Goal: Task Accomplishment & Management: Manage account settings

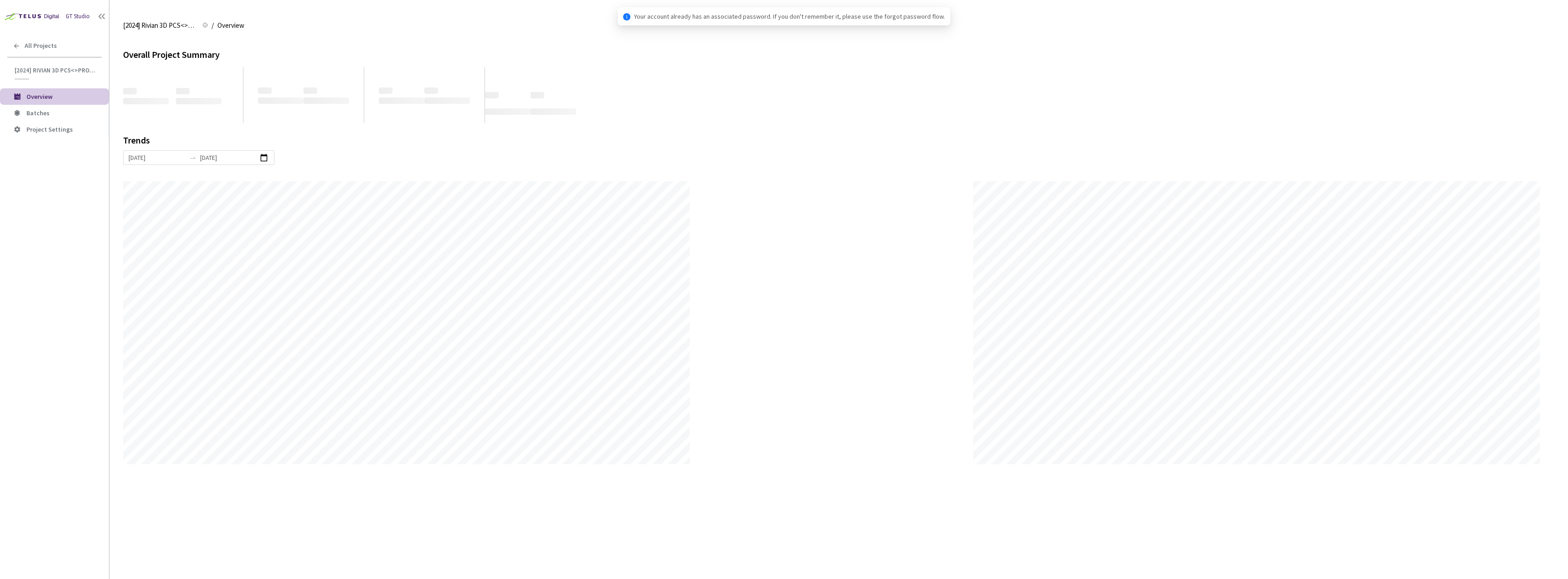
scroll to position [579, 1568]
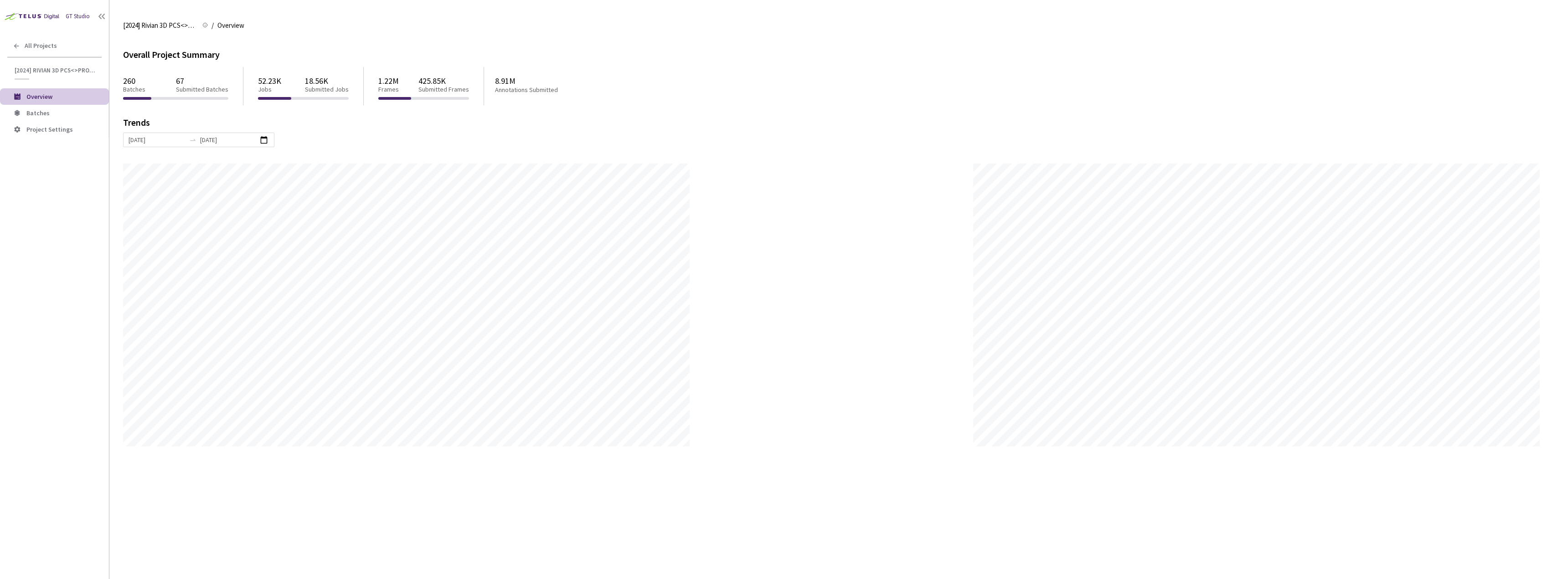
click at [145, 78] on div "260 Batches 67 Submitted Batches" at bounding box center [176, 85] width 105 height 25
click at [179, 80] on p "67" at bounding box center [202, 80] width 53 height 9
click at [77, 68] on span "[2024] Rivian 3D PCS<>Production" at bounding box center [55, 70] width 81 height 8
click at [54, 52] on div "All Projects" at bounding box center [54, 46] width 109 height 19
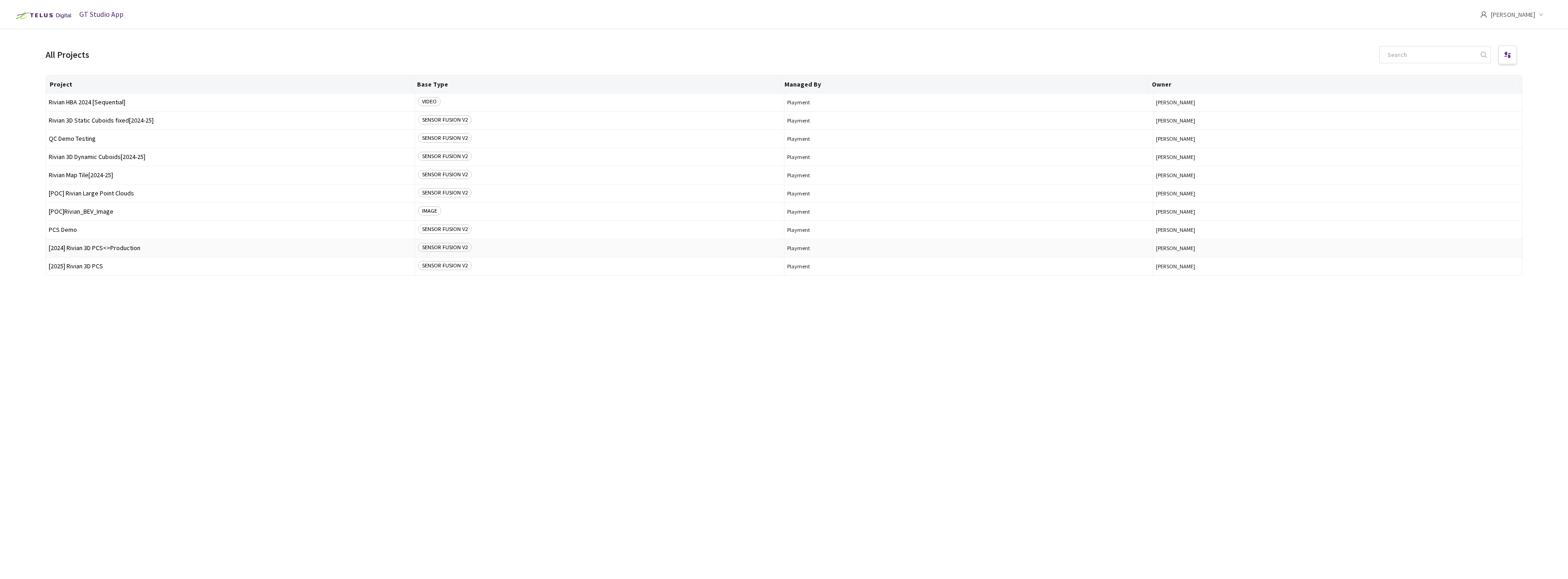
click at [99, 248] on span "[2024] Rivian 3D PCS<>Production" at bounding box center [231, 247] width 364 height 7
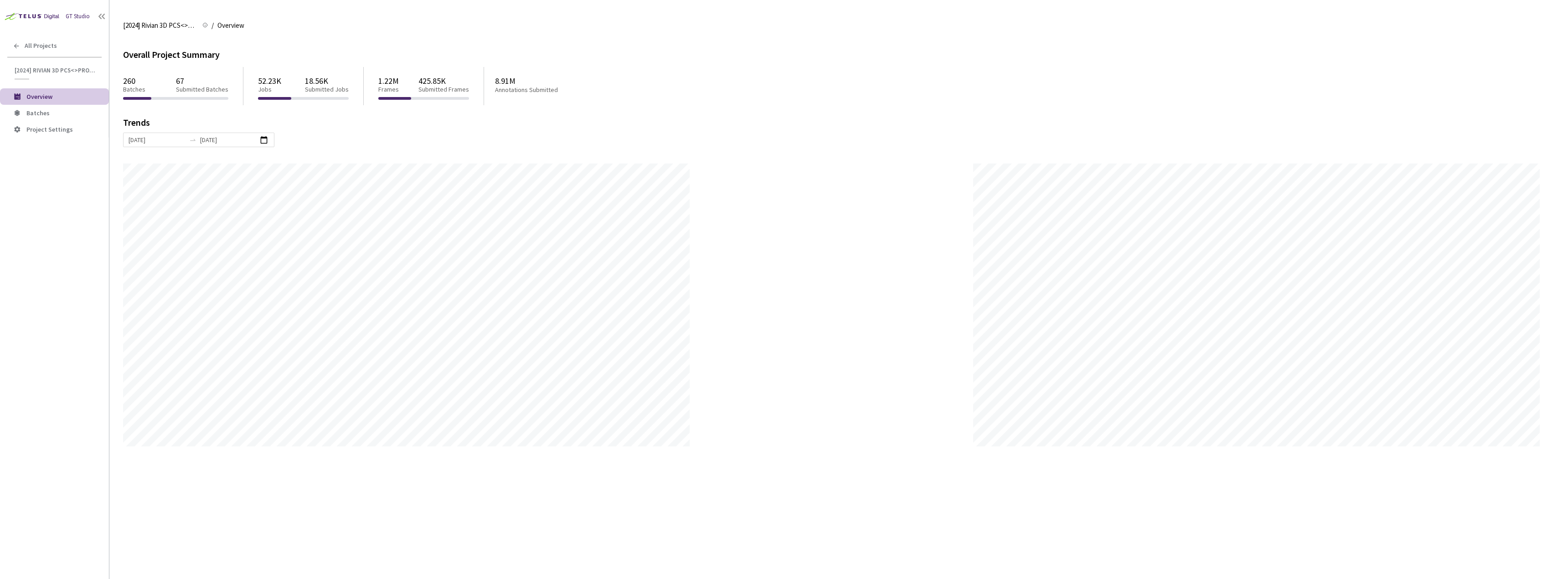
scroll to position [579, 1568]
click at [66, 112] on span "Batches" at bounding box center [63, 113] width 75 height 8
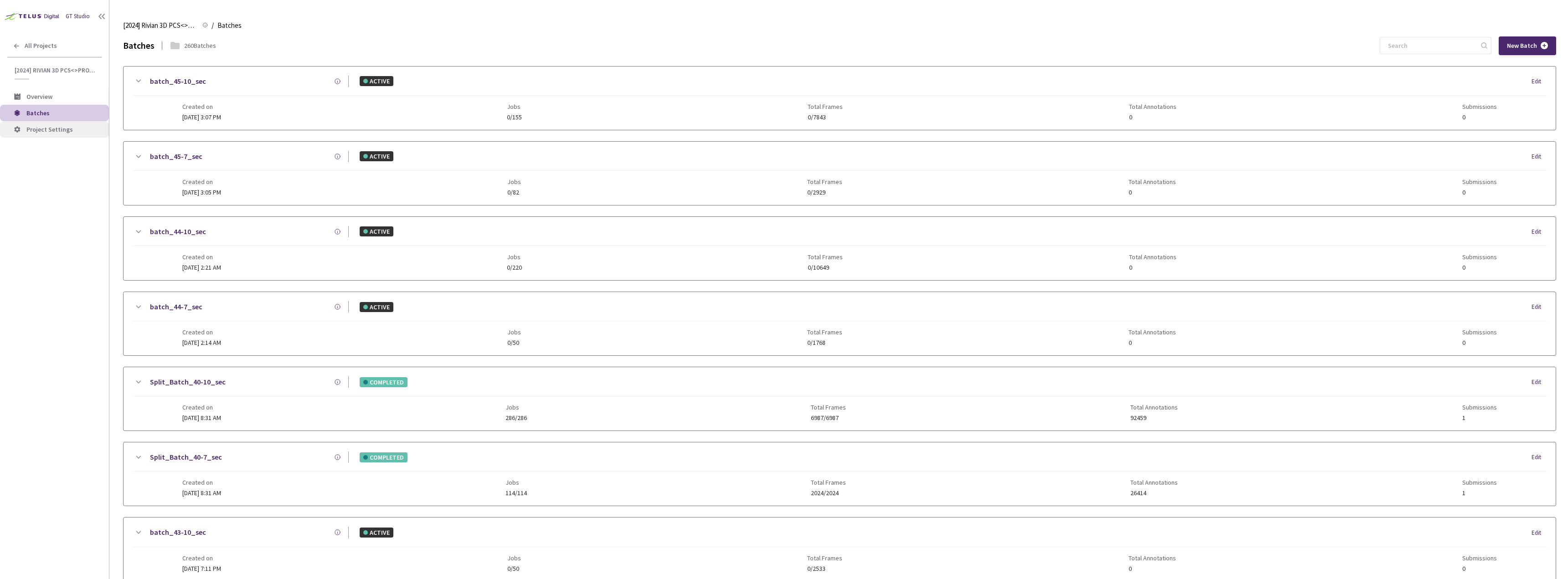
click at [65, 132] on span "Project Settings" at bounding box center [50, 129] width 46 height 9
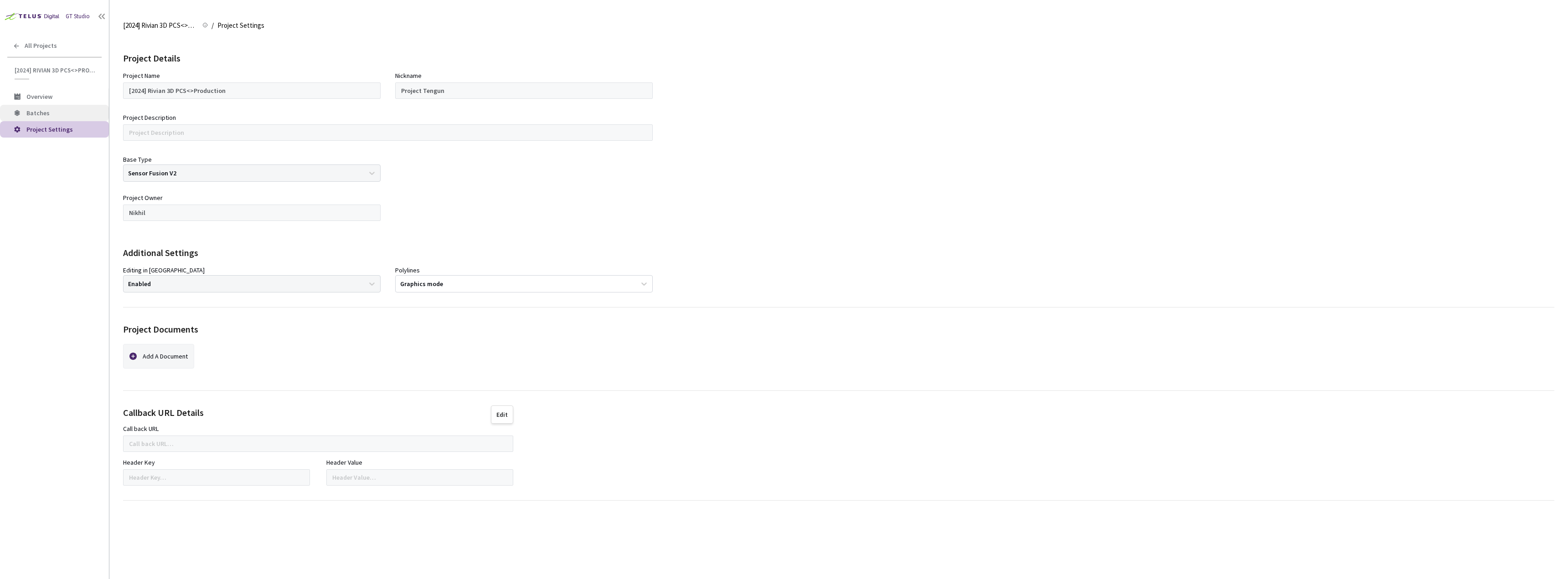
click at [62, 115] on span "Batches" at bounding box center [63, 113] width 75 height 8
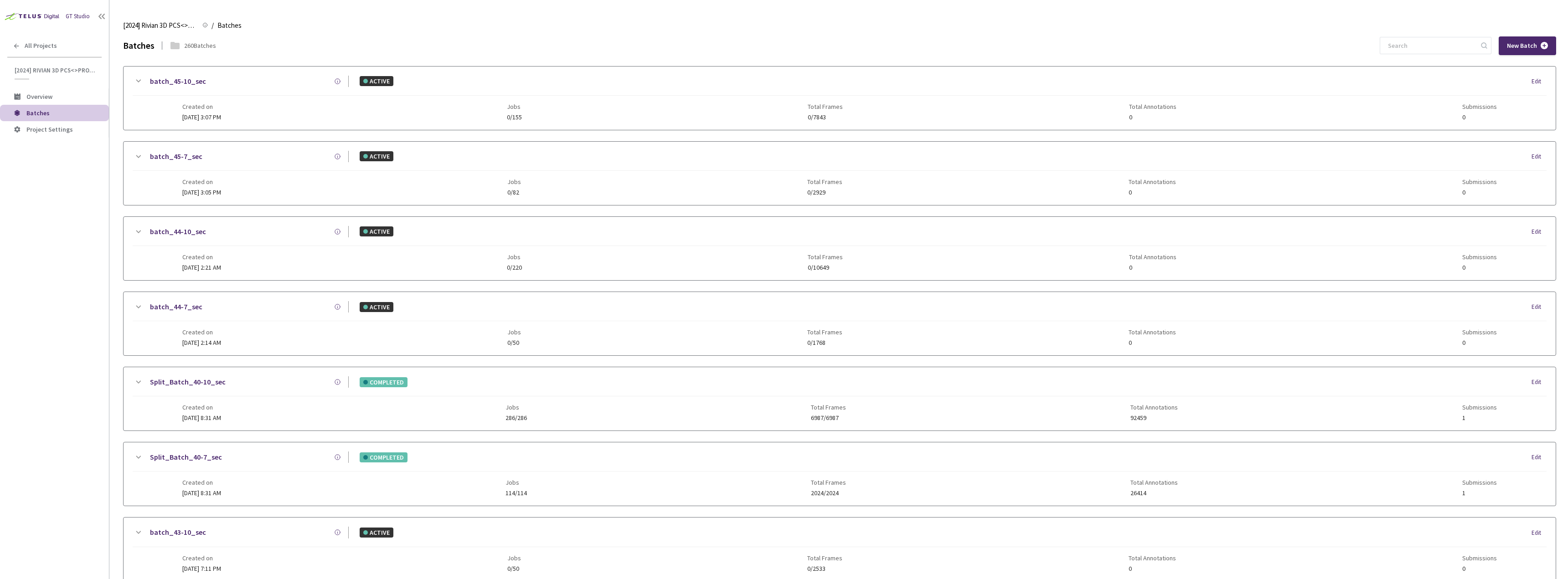
click at [224, 85] on div "batch_45-10_sec" at bounding box center [246, 81] width 205 height 12
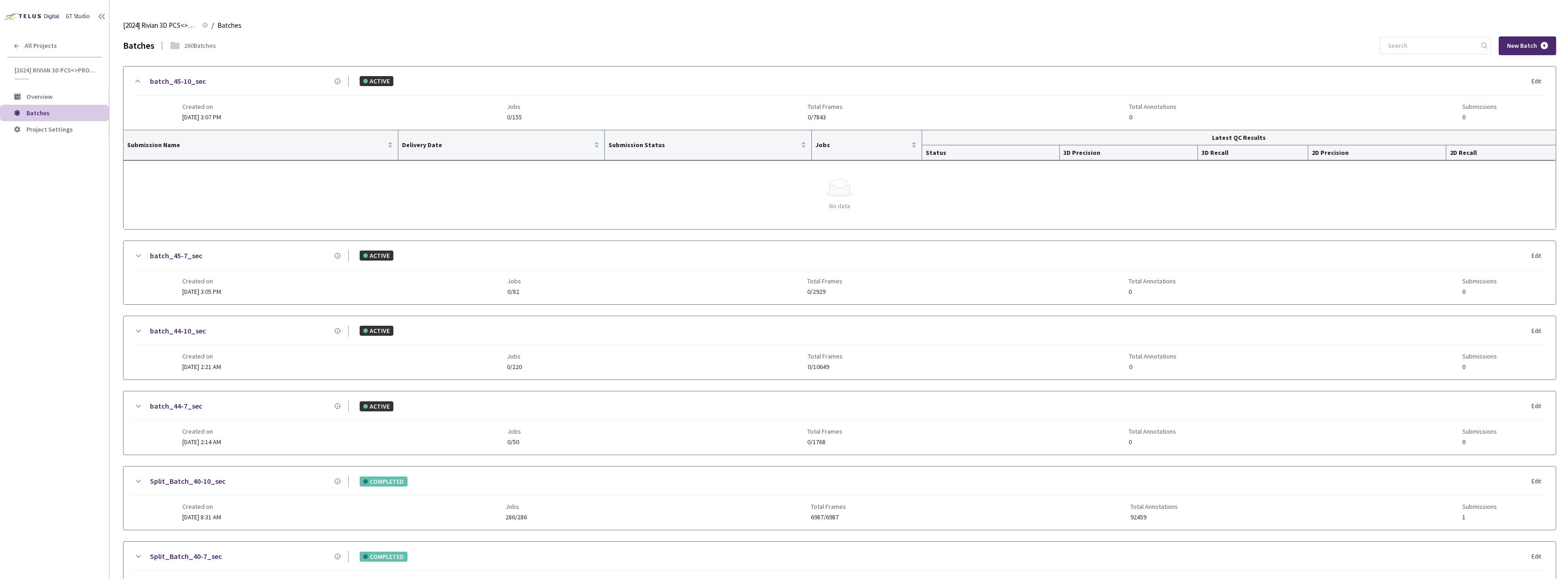
click at [224, 85] on div "batch_45-10_sec" at bounding box center [246, 81] width 205 height 12
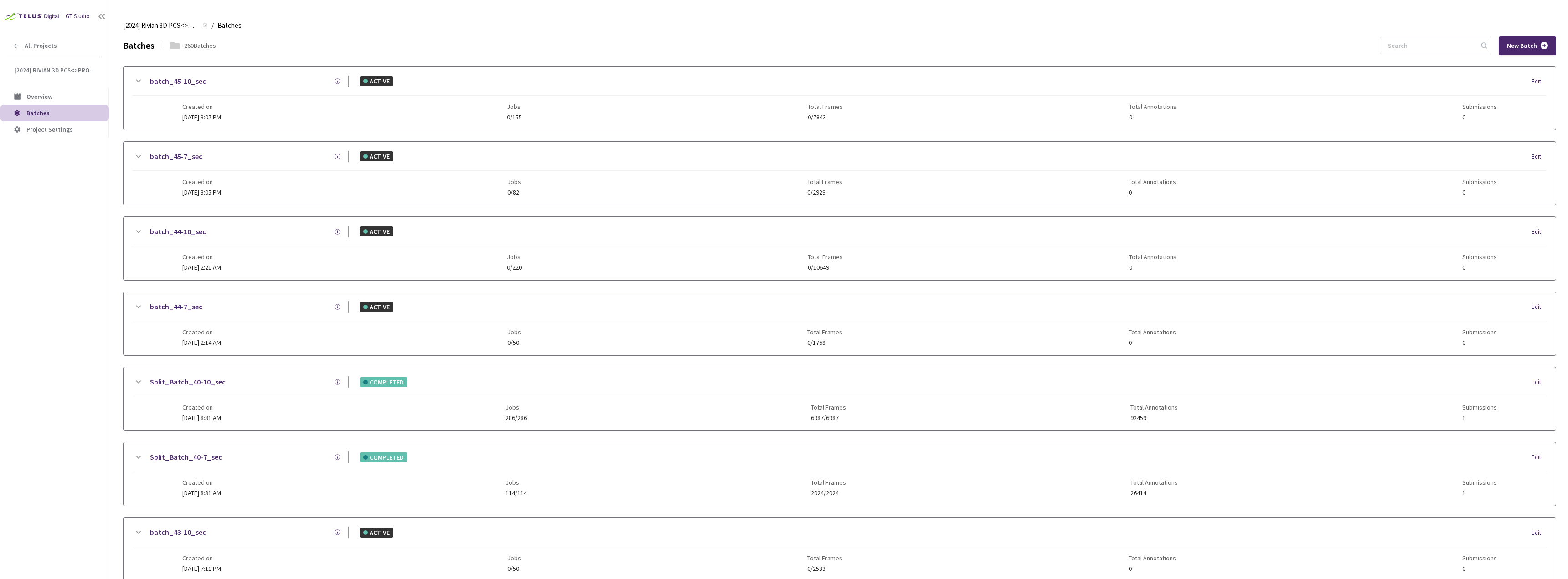
click at [275, 450] on div "Split_Batch_40-7_sec COMPLETED Edit Created on [DATE] 8:31 AM Jobs 114/114 Tota…" at bounding box center [840, 474] width 1433 height 63
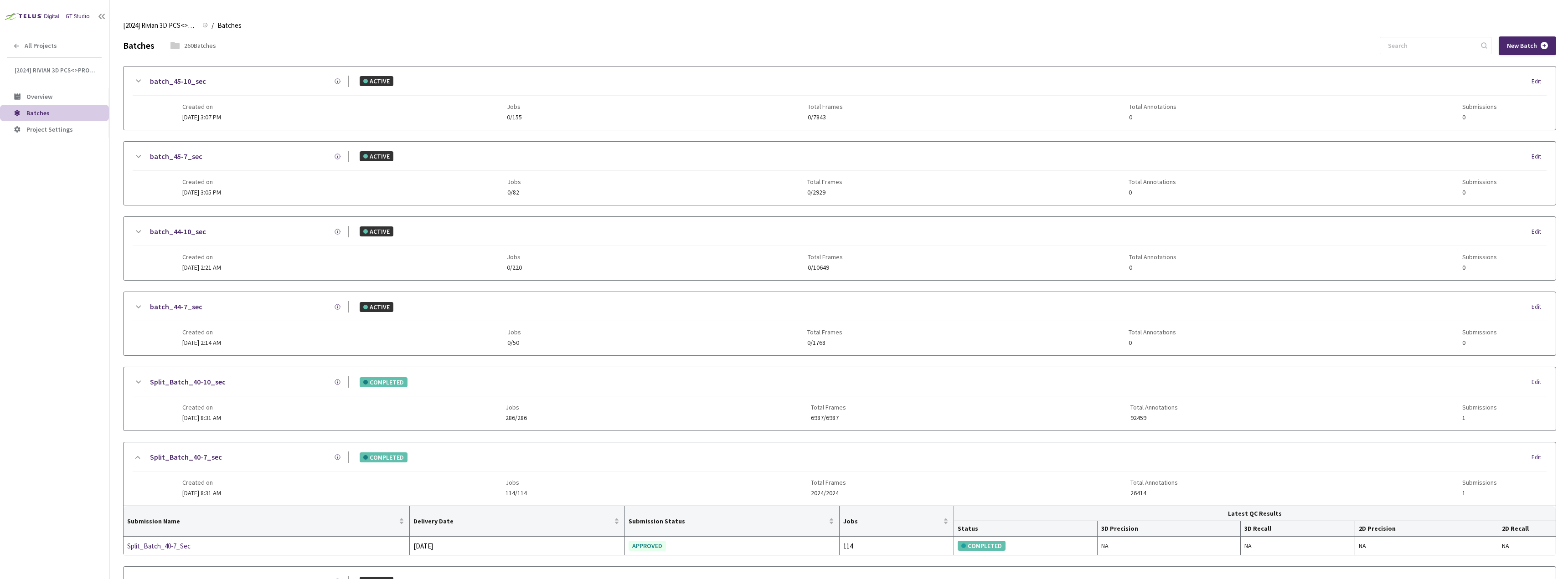
scroll to position [182, 0]
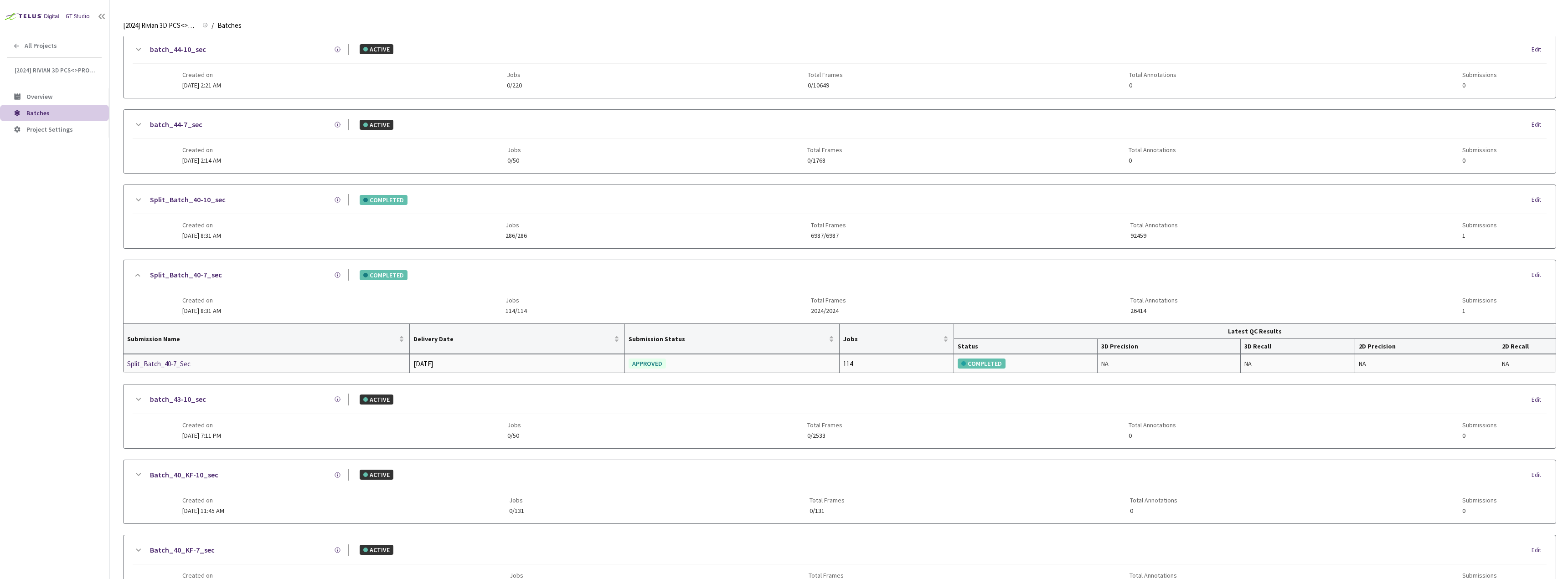
click at [172, 366] on div "Split_Batch_40-7_Sec" at bounding box center [175, 364] width 97 height 11
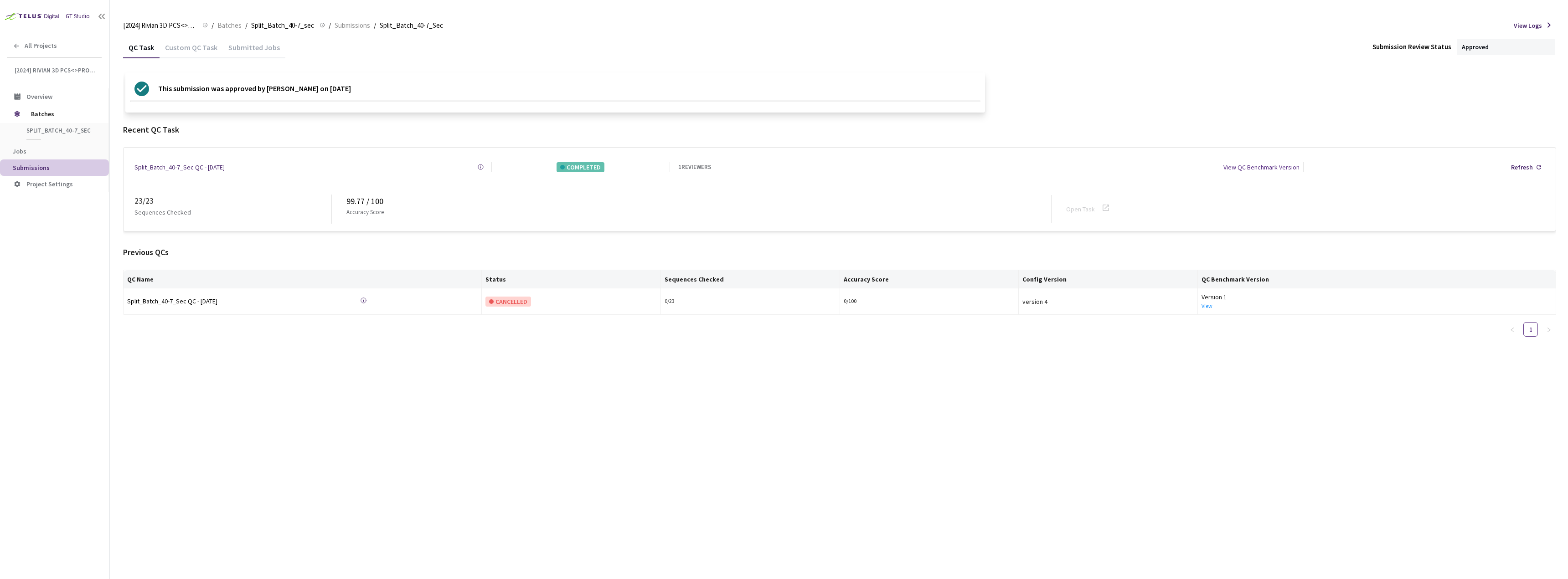
click at [223, 52] on div "Submitted Jobs" at bounding box center [254, 50] width 63 height 15
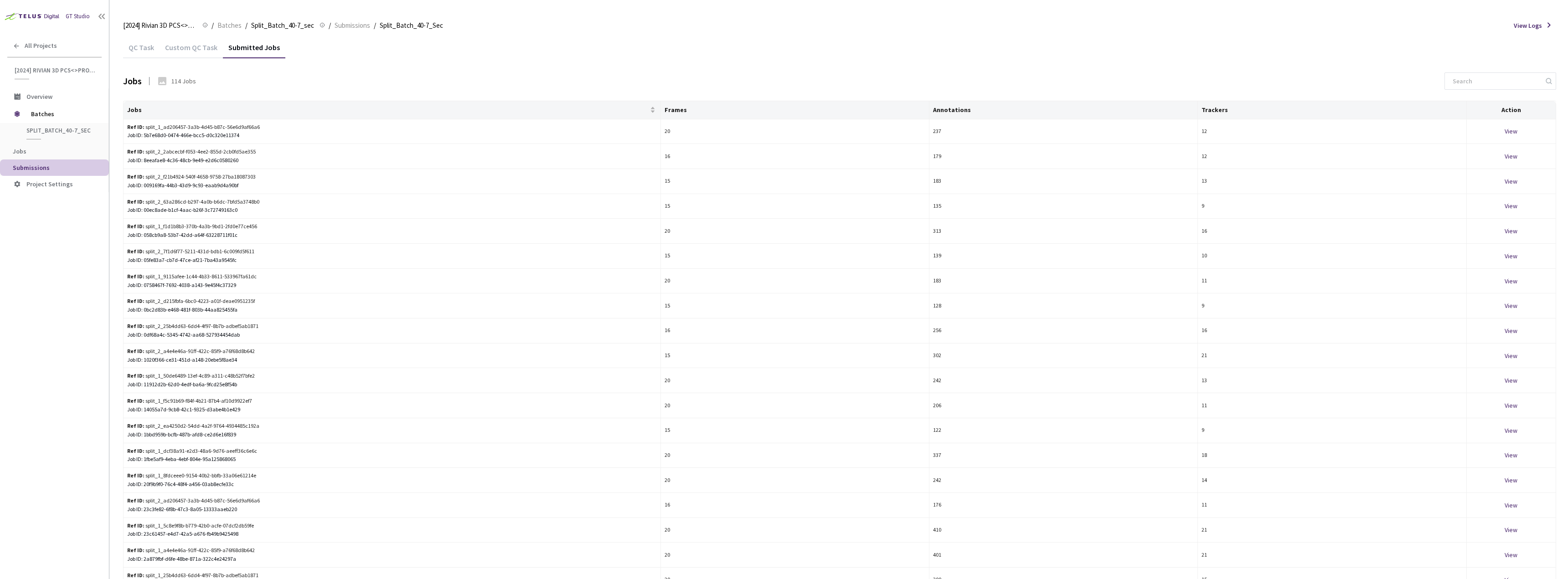
click at [209, 49] on div "Custom QC Task" at bounding box center [191, 50] width 63 height 15
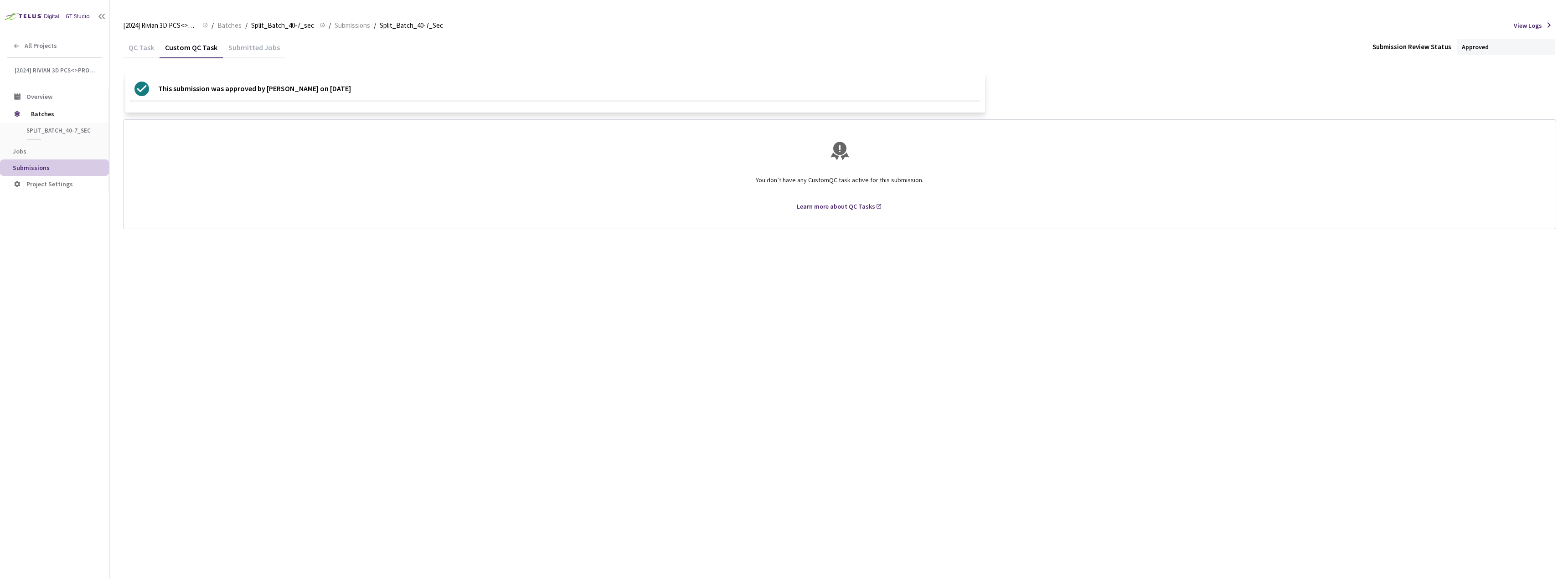
click at [138, 48] on div "QC Task" at bounding box center [141, 50] width 36 height 15
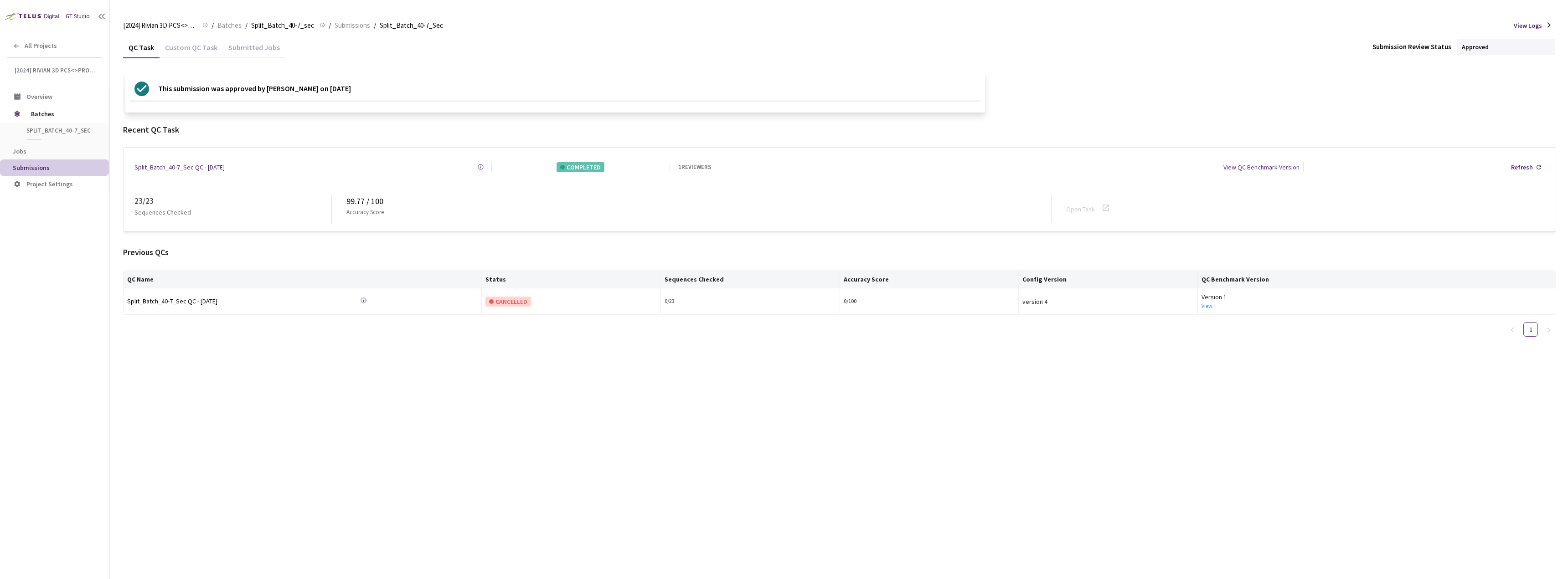
drag, startPoint x: 365, startPoint y: 168, endPoint x: 366, endPoint y: 172, distance: 4.1
click at [365, 168] on div "Split_Batch_40-7_Sec QC - [DATE] Created at [DATE] 10:16 AM GMT+2 Created by [P…" at bounding box center [840, 167] width 1433 height 39
click at [345, 207] on div "23 / 23 Sequences Checked 99.77 / 100 Accuracy Score Open Task" at bounding box center [840, 209] width 1433 height 44
drag, startPoint x: 336, startPoint y: 205, endPoint x: 147, endPoint y: 194, distance: 189.3
click at [151, 207] on p "Sequences Checked" at bounding box center [162, 212] width 56 height 10
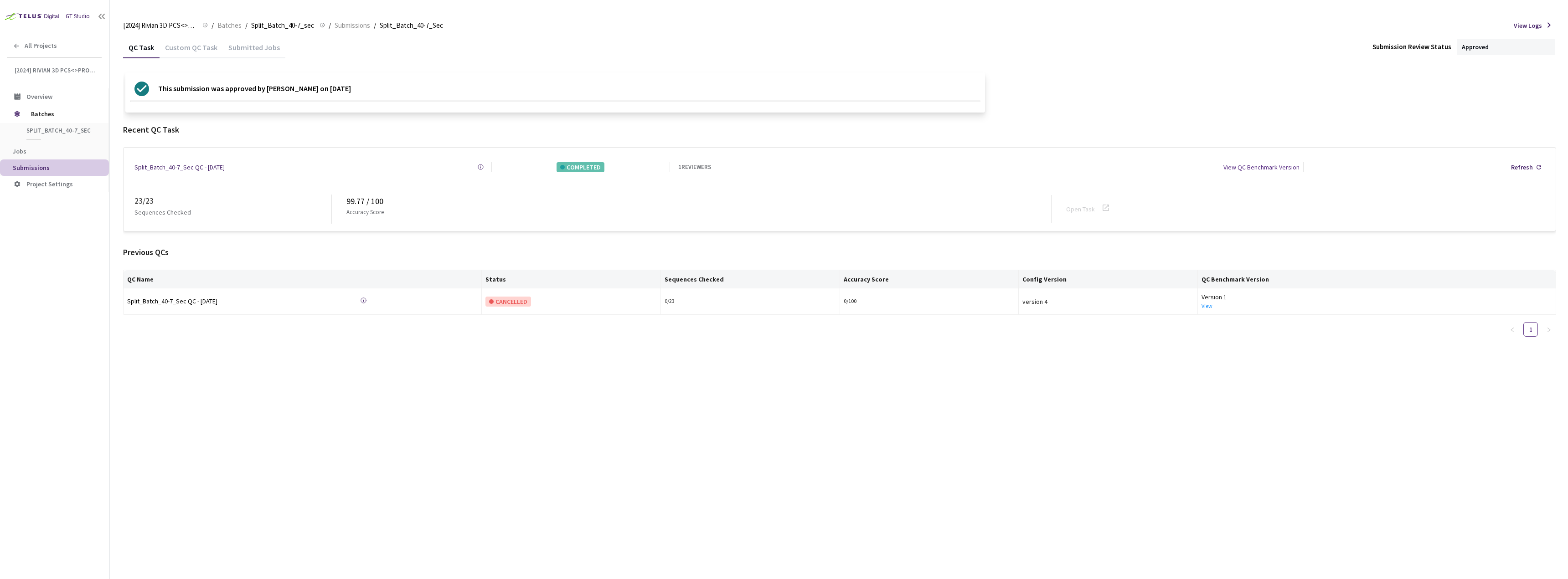
click at [144, 195] on div "23 / 23" at bounding box center [233, 201] width 197 height 13
click at [195, 166] on div "Split_Batch_40-7_Sec QC - [DATE]" at bounding box center [179, 167] width 91 height 10
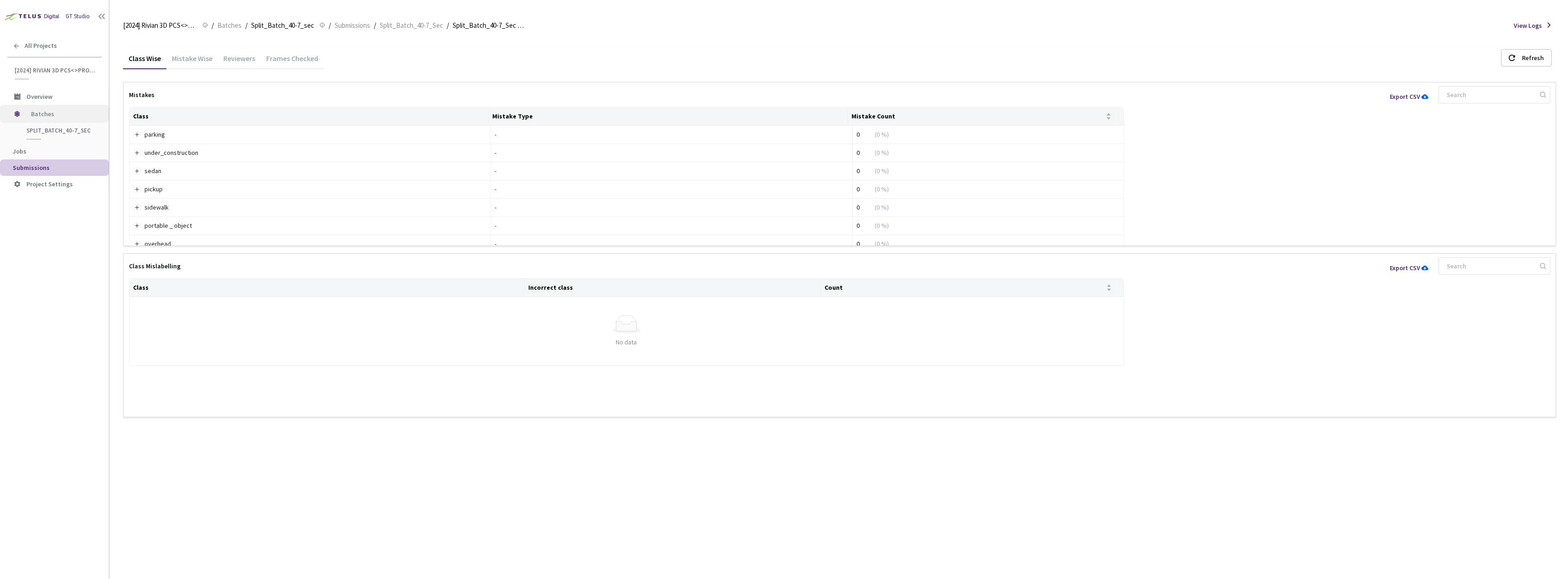
click at [55, 116] on span "Batches" at bounding box center [62, 114] width 63 height 19
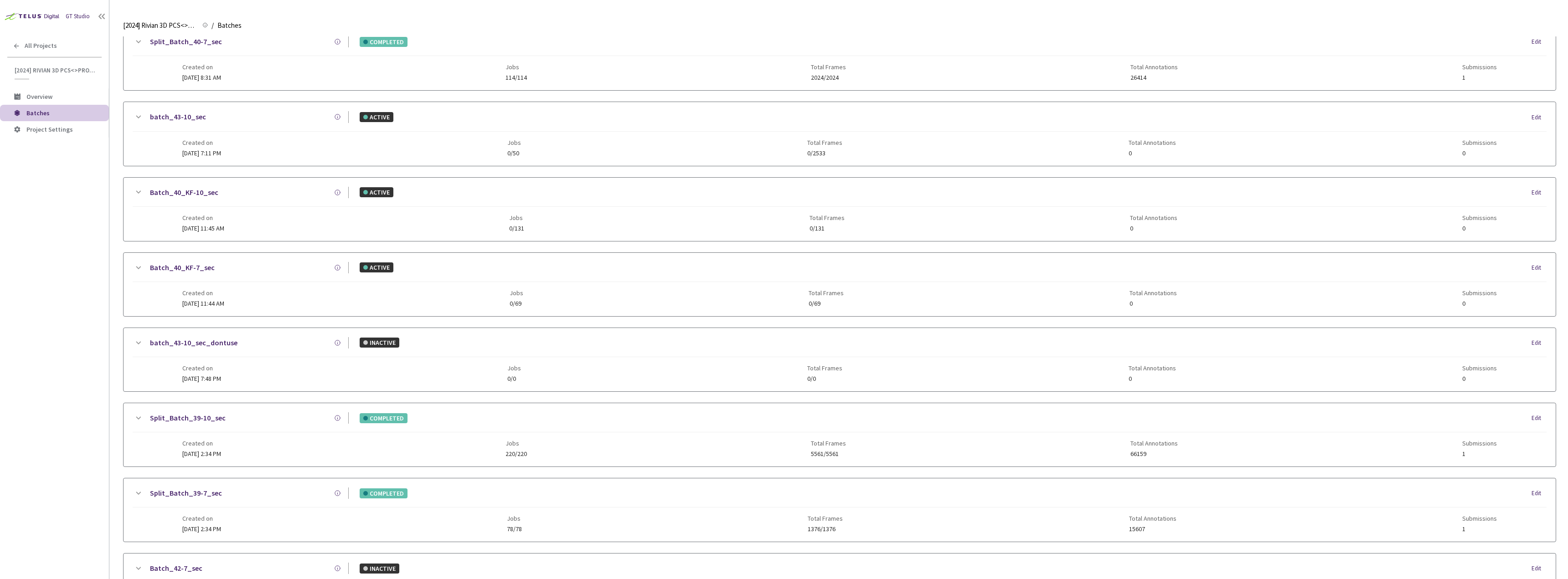
scroll to position [598, 0]
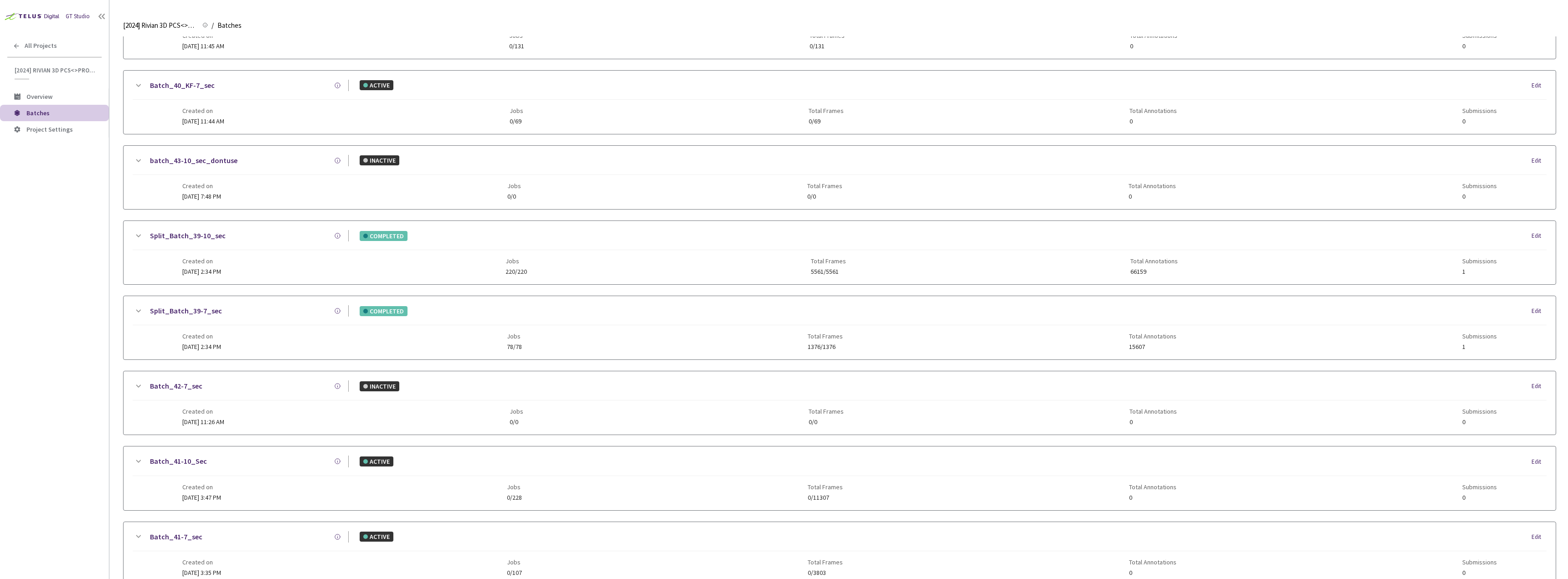
click at [247, 327] on div "Created on [DATE] 2:34 PM Jobs 78/78 Total Frames 1376/1376 Total Annotations 1…" at bounding box center [840, 338] width 1315 height 25
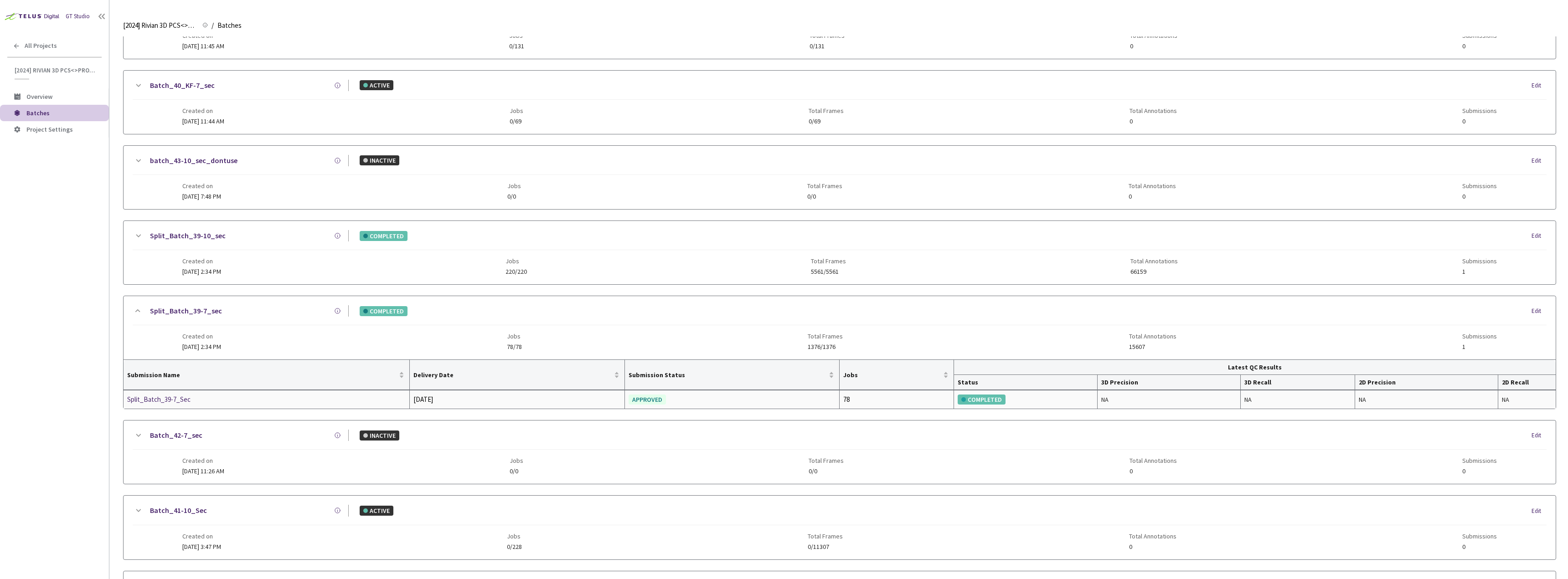
click at [175, 400] on div "Split_Batch_39-7_Sec" at bounding box center [175, 400] width 97 height 11
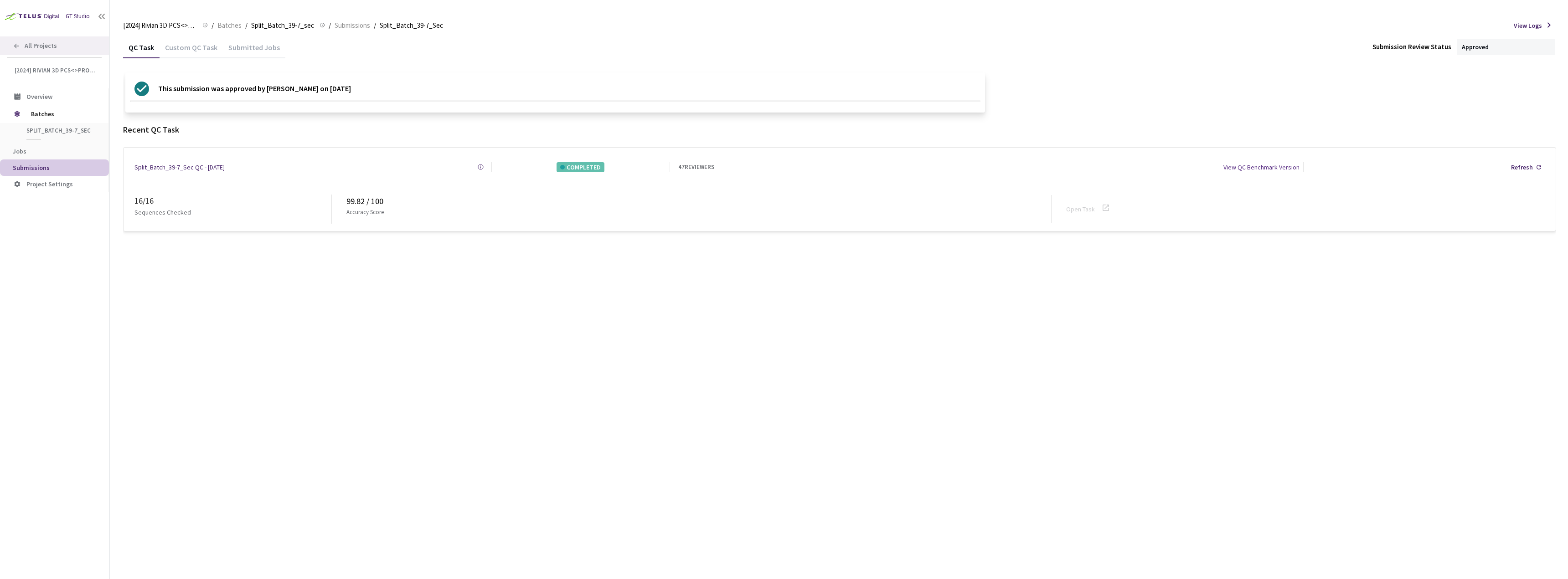
click at [32, 44] on span "All Projects" at bounding box center [41, 46] width 32 height 8
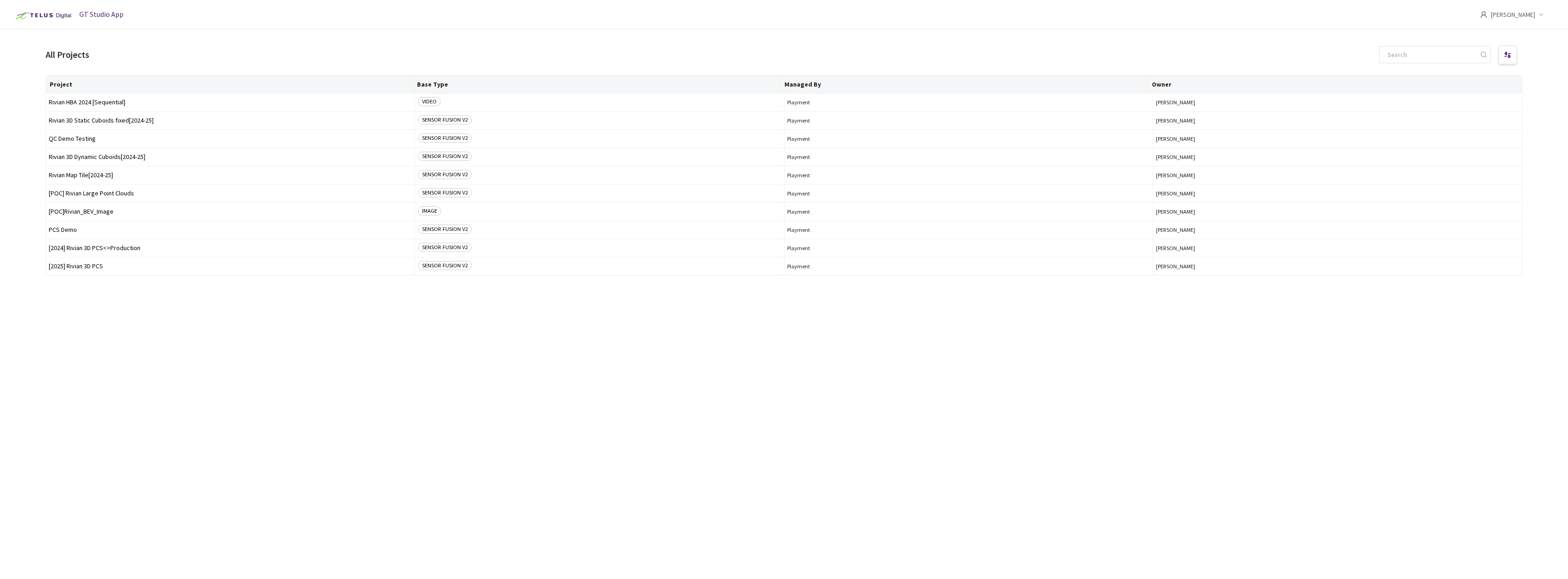
click at [80, 14] on span "GT Studio App" at bounding box center [101, 14] width 44 height 9
click at [91, 12] on span "GT Studio App" at bounding box center [101, 14] width 44 height 9
click at [39, 15] on img at bounding box center [43, 15] width 63 height 15
click at [43, 12] on img at bounding box center [43, 15] width 63 height 15
click at [1508, 47] on div at bounding box center [1508, 55] width 19 height 19
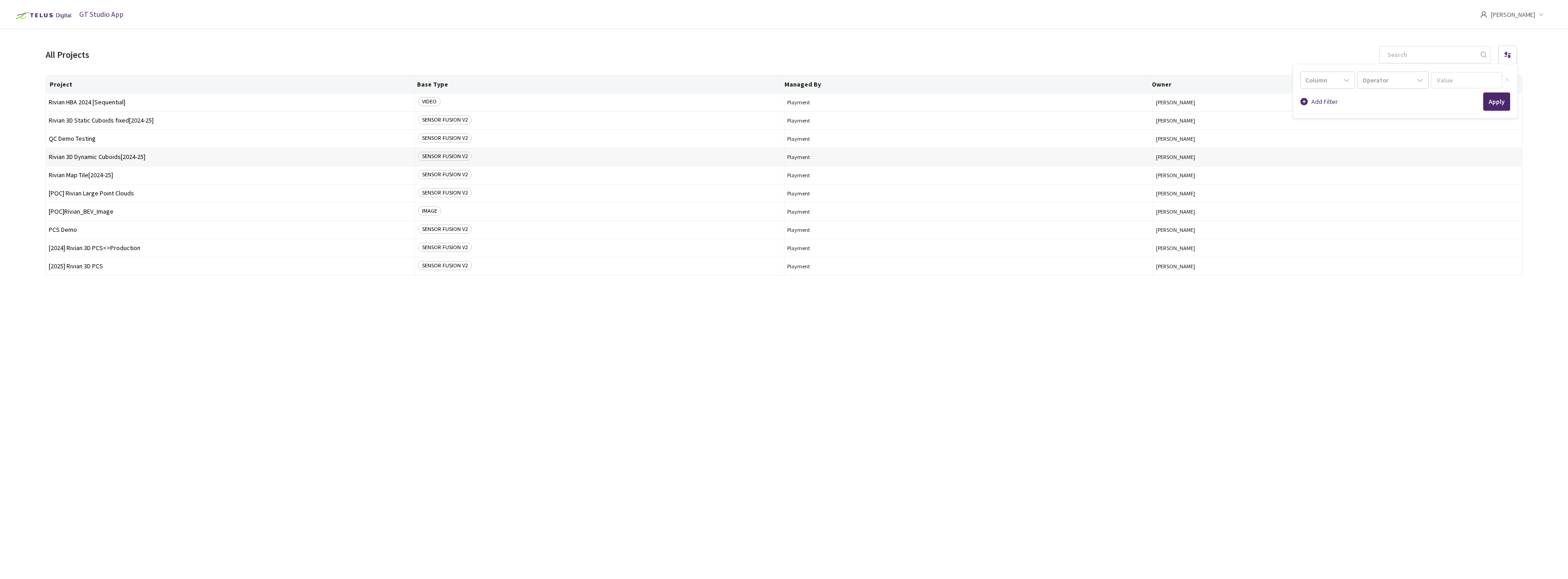
drag, startPoint x: 1508, startPoint y: 47, endPoint x: 1128, endPoint y: 163, distance: 397.3
click at [1508, 48] on div at bounding box center [1508, 55] width 19 height 19
click at [120, 246] on span "[2024] Rivian 3D PCS<>Production" at bounding box center [231, 247] width 364 height 7
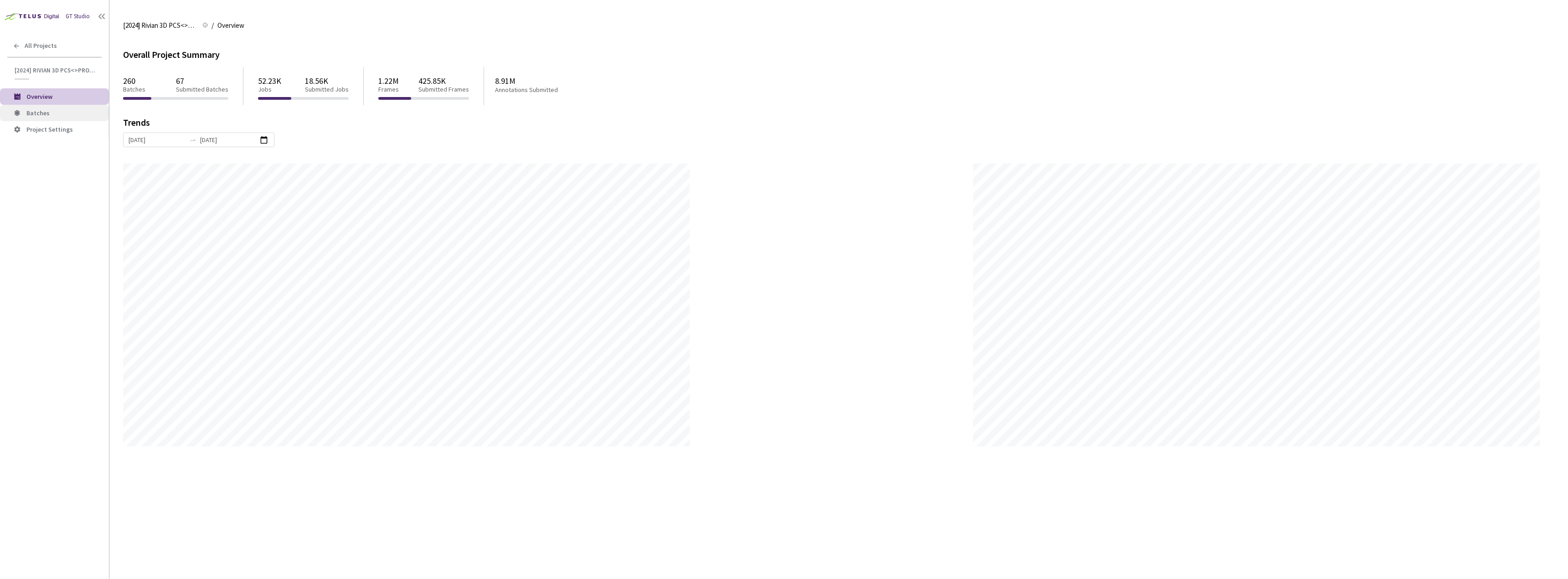
scroll to position [579, 1568]
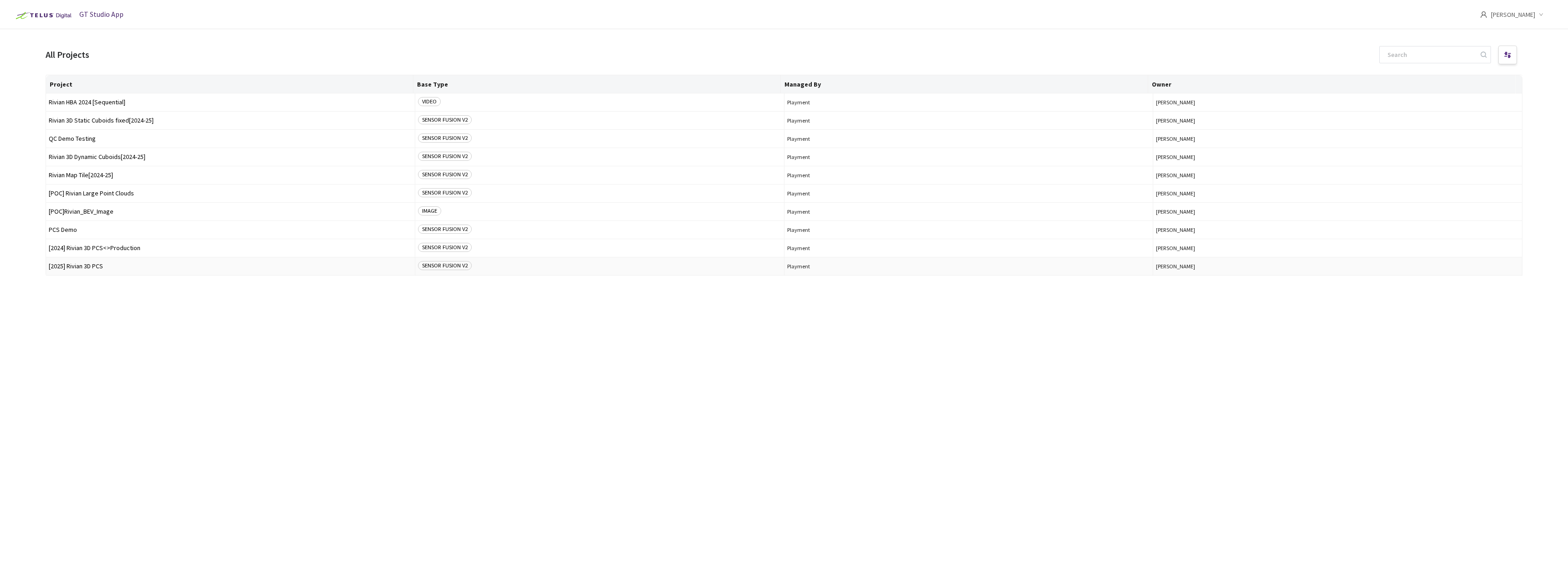
click at [101, 264] on span "[2025] Rivian 3D PCS" at bounding box center [231, 266] width 364 height 7
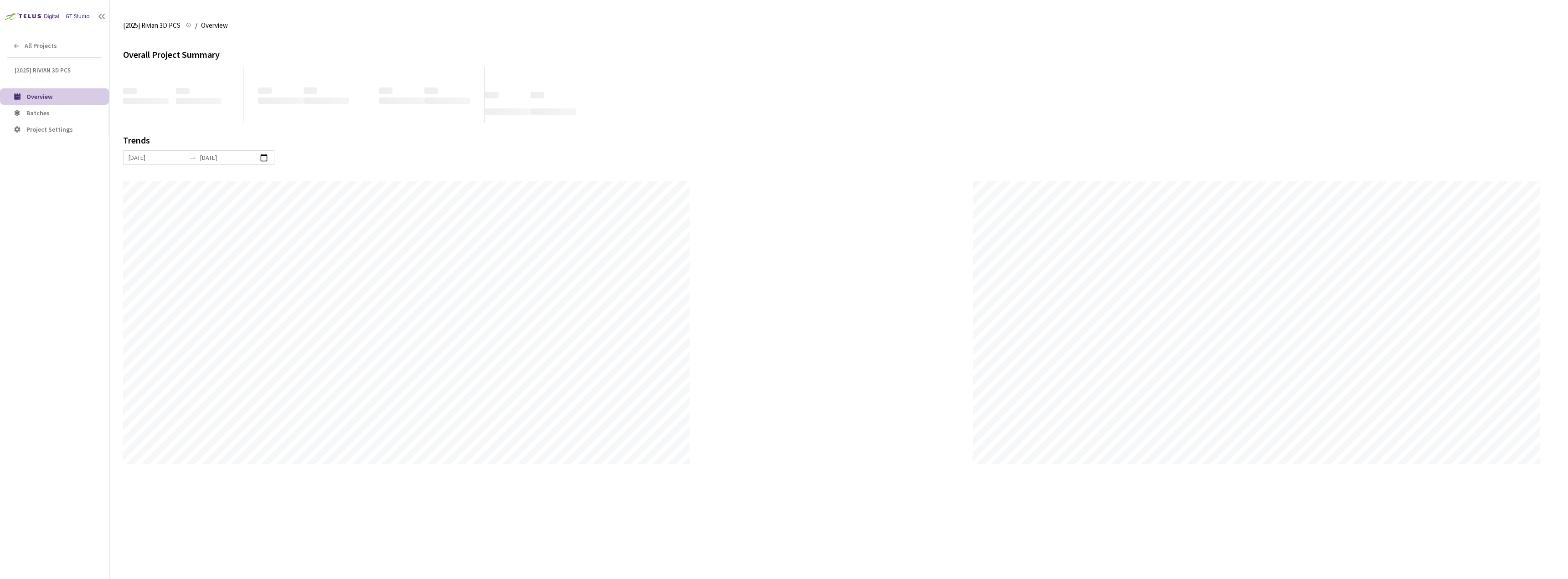
click at [150, 578] on html "GT Studio All Projects [2025] Rivian 3D PCS [2025] Rivian 3D PCS Overview Batch…" at bounding box center [784, 289] width 1568 height 579
click at [73, 121] on li "Project Settings" at bounding box center [54, 129] width 109 height 16
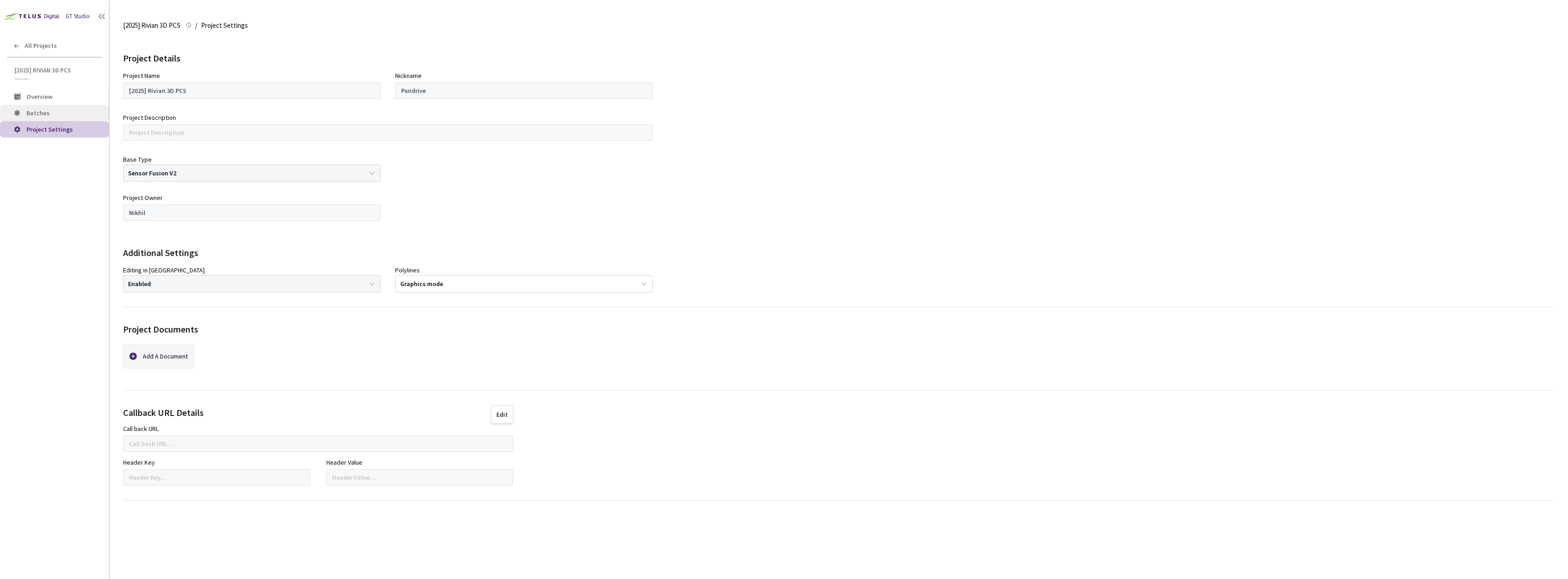
click at [70, 111] on span "Batches" at bounding box center [63, 113] width 75 height 8
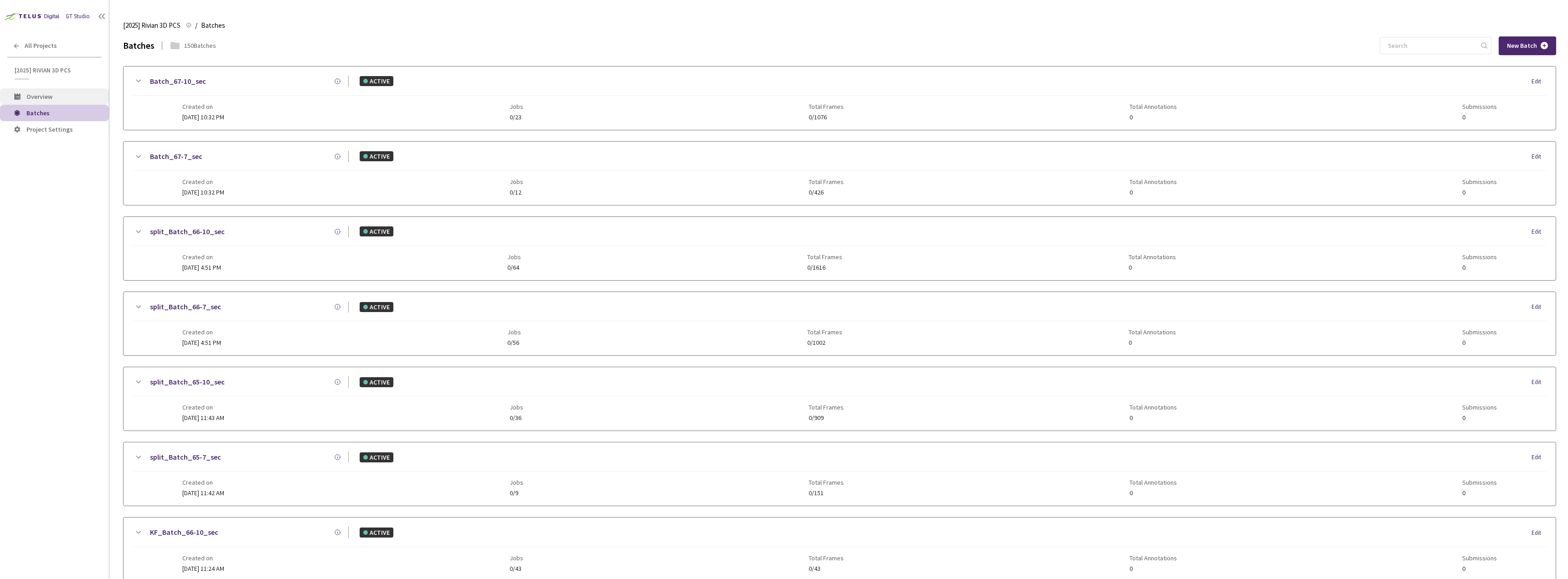
click at [67, 93] on span "Overview" at bounding box center [63, 97] width 75 height 8
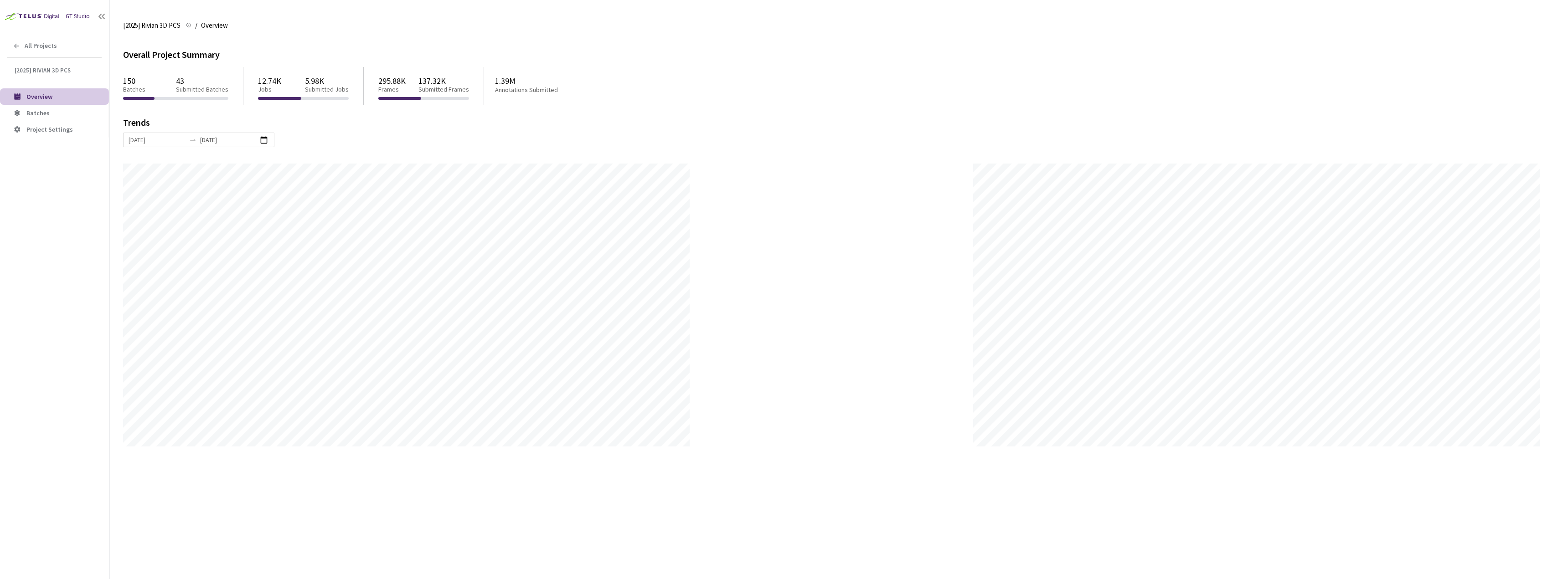
scroll to position [579, 1568]
click at [68, 109] on span "Batches" at bounding box center [63, 113] width 75 height 8
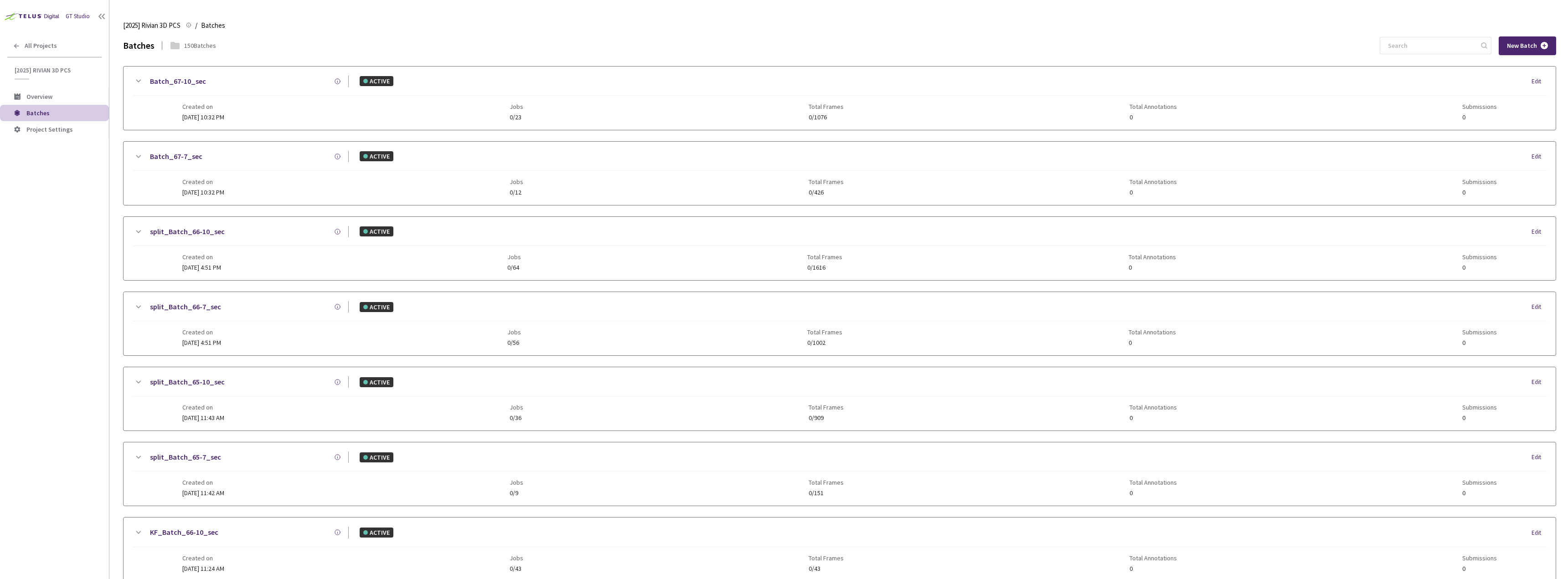
click at [354, 93] on div "Batch_67-10_sec ACTIVE Edit" at bounding box center [839, 86] width 1414 height 20
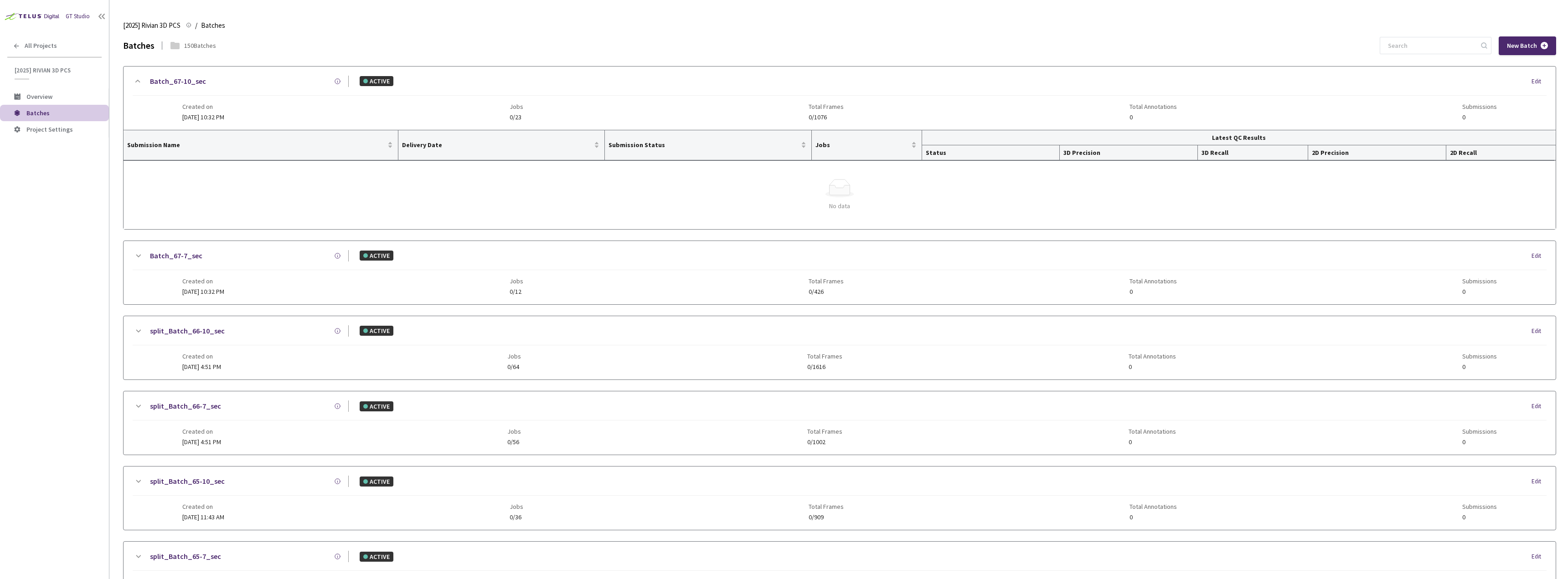
click at [241, 77] on div "Batch_67-10_sec" at bounding box center [246, 81] width 205 height 12
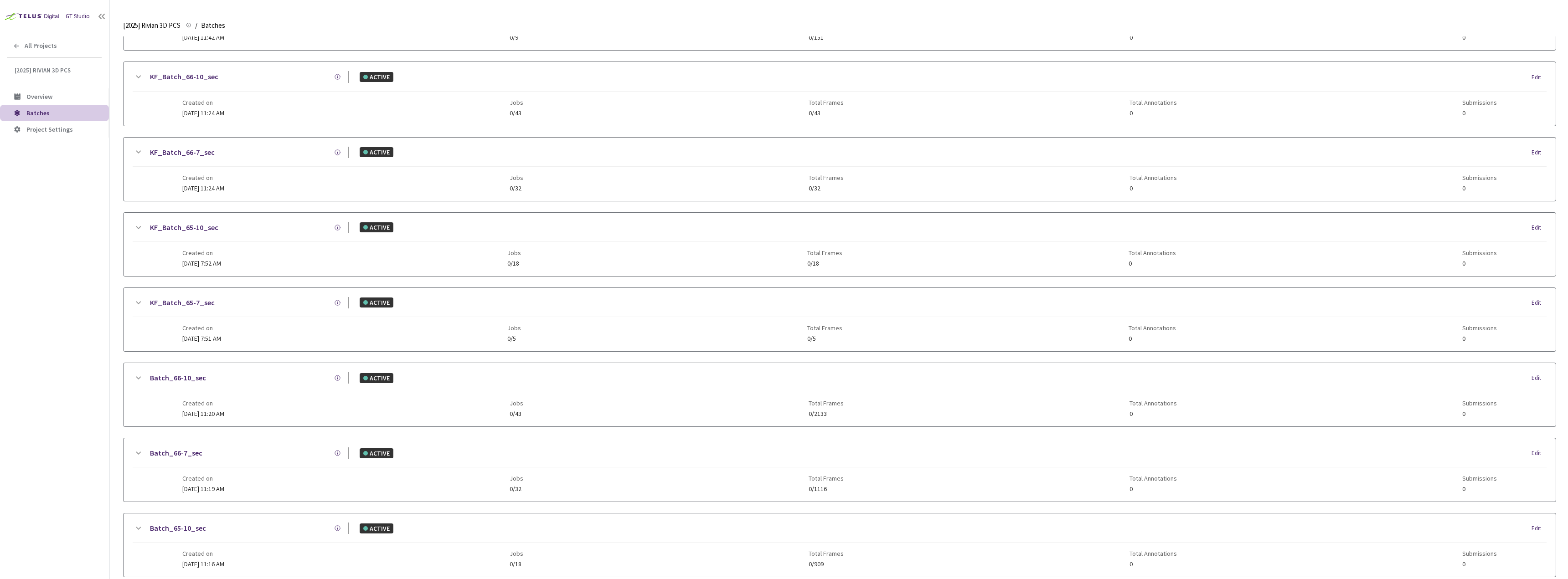
scroll to position [726, 0]
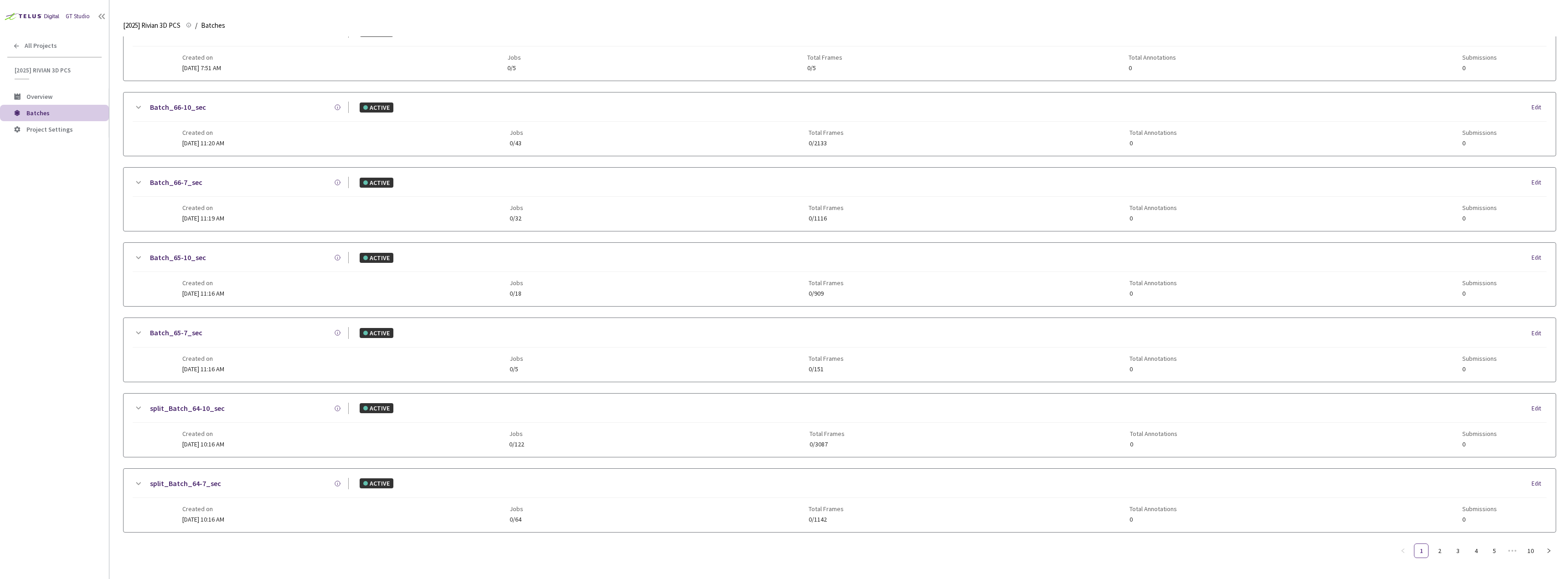
click at [265, 496] on div "split_Batch_64-7_sec ACTIVE Edit" at bounding box center [839, 488] width 1414 height 20
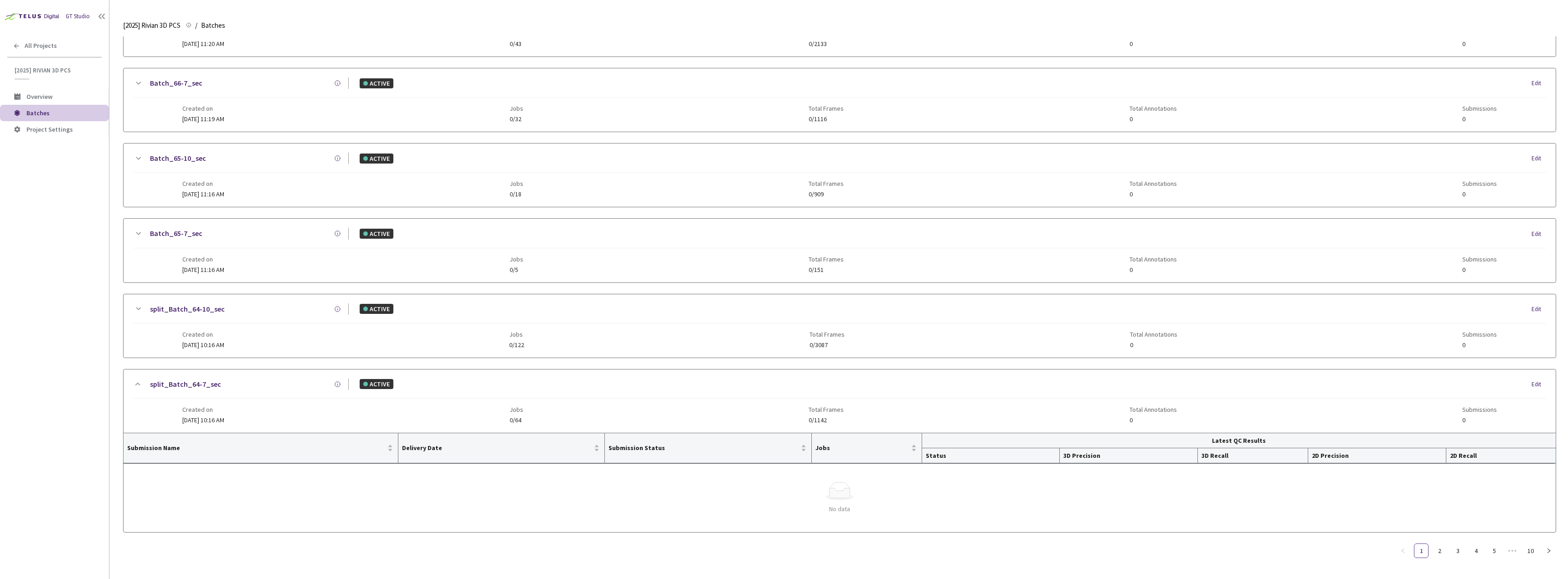
drag, startPoint x: 258, startPoint y: 417, endPoint x: 249, endPoint y: 323, distance: 94.4
click at [258, 414] on div "Created on [DATE] 10:16 AM Jobs 0/64 Total Frames 0/1142 Total Annotations 0 Su…" at bounding box center [840, 411] width 1315 height 25
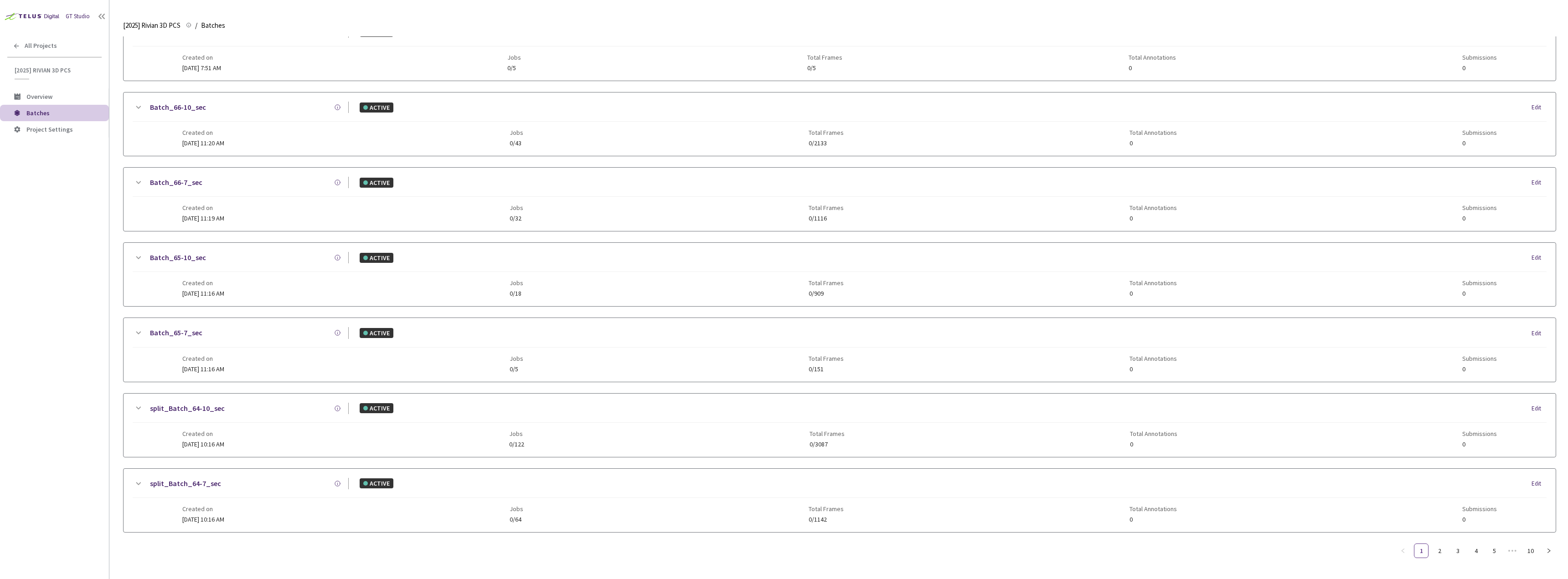
click at [249, 322] on div "Batch_65-7_sec ACTIVE Edit Created on [DATE] 11:16 AM Jobs 0/5 Total Frames 0/1…" at bounding box center [840, 349] width 1433 height 63
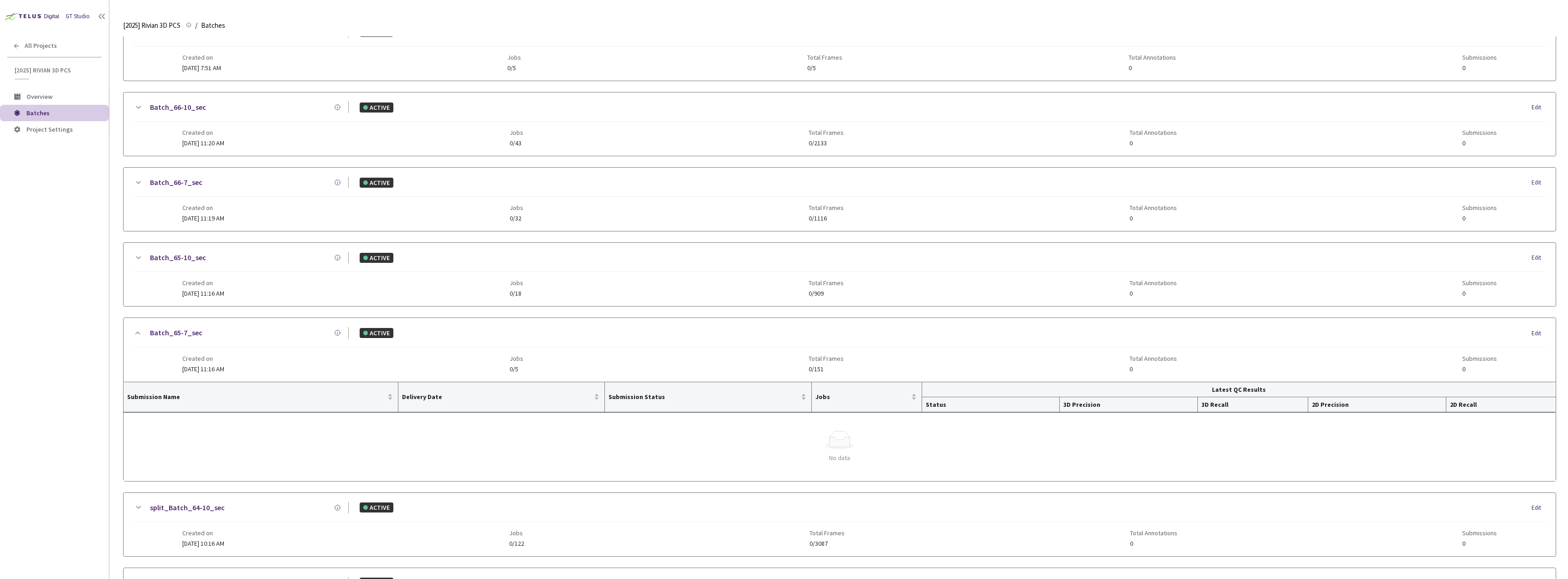
click at [249, 322] on div "Batch_65-7_sec ACTIVE Edit Created on [DATE] 11:16 AM Jobs 0/5 Total Frames 0/1…" at bounding box center [840, 349] width 1433 height 63
